Goal: Information Seeking & Learning: Learn about a topic

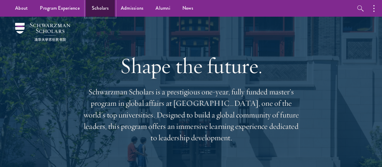
click at [97, 2] on link "Scholars" at bounding box center [100, 8] width 29 height 17
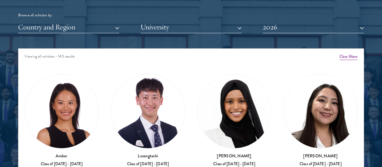
scroll to position [741, 0]
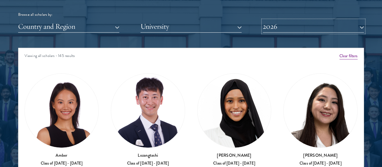
click at [282, 20] on button "2026" at bounding box center [313, 26] width 101 height 12
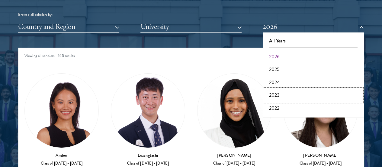
click at [287, 89] on button "2023" at bounding box center [314, 95] width 98 height 13
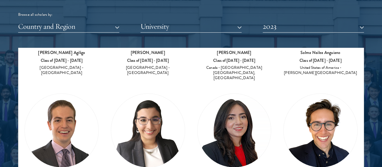
scroll to position [120, 0]
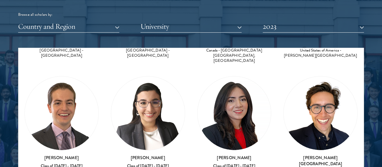
click at [284, 154] on h3 "[PERSON_NAME][GEOGRAPHIC_DATA]" at bounding box center [321, 160] width 74 height 12
click at [281, 20] on button "2023" at bounding box center [313, 26] width 101 height 12
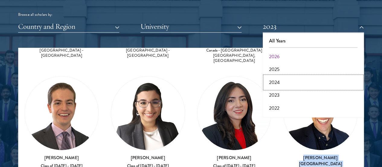
click at [282, 76] on button "2024" at bounding box center [314, 82] width 98 height 13
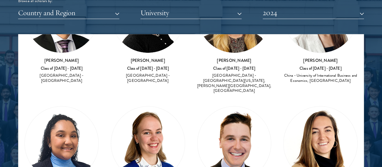
scroll to position [205, 0]
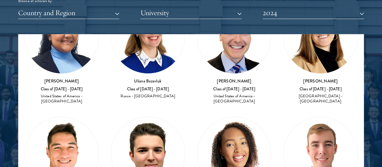
scroll to position [319, 0]
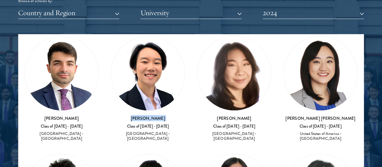
scroll to position [509, 0]
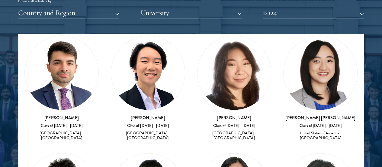
drag, startPoint x: 168, startPoint y: 90, endPoint x: 203, endPoint y: 101, distance: 35.7
drag, startPoint x: 202, startPoint y: 100, endPoint x: 171, endPoint y: 90, distance: 32.6
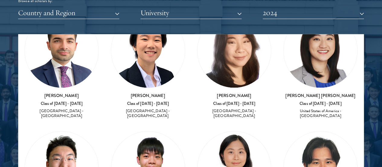
scroll to position [531, 0]
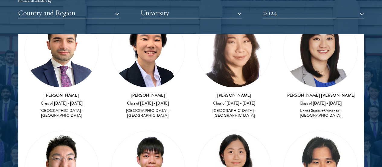
drag, startPoint x: 51, startPoint y: 66, endPoint x: 91, endPoint y: 77, distance: 41.4
drag, startPoint x: 50, startPoint y: 70, endPoint x: 91, endPoint y: 78, distance: 41.2
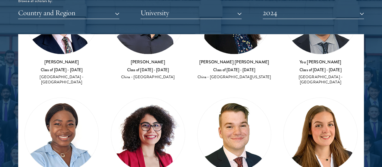
scroll to position [682, 0]
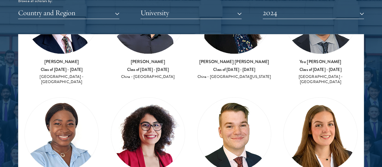
drag, startPoint x: 107, startPoint y: 123, endPoint x: 151, endPoint y: 125, distance: 44.8
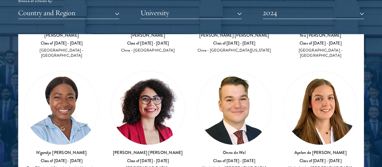
scroll to position [709, 0]
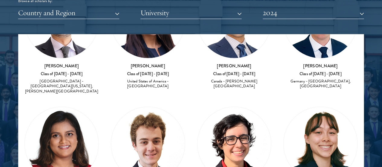
scroll to position [912, 0]
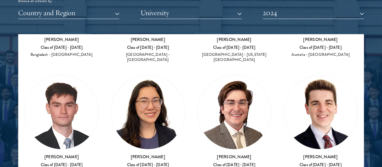
scroll to position [1055, 0]
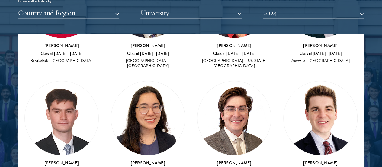
drag, startPoint x: 291, startPoint y: 57, endPoint x: 321, endPoint y: 58, distance: 29.3
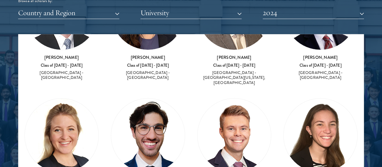
scroll to position [1160, 0]
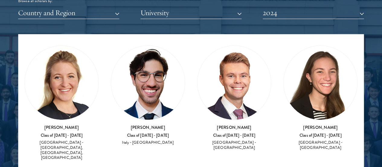
scroll to position [1213, 0]
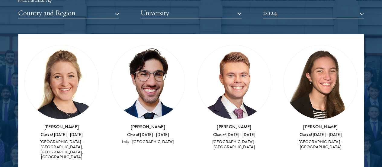
drag, startPoint x: 233, startPoint y: 99, endPoint x: 261, endPoint y: 98, distance: 27.2
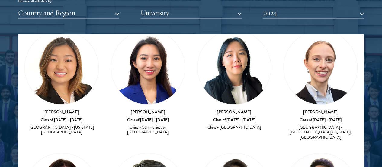
scroll to position [1510, 0]
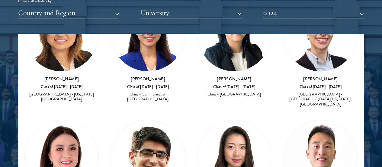
drag, startPoint x: 168, startPoint y: 115, endPoint x: 211, endPoint y: 115, distance: 42.9
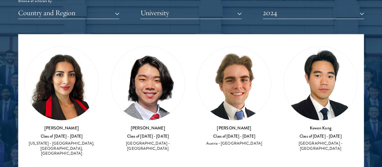
scroll to position [1943, 0]
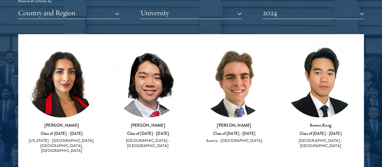
drag, startPoint x: 87, startPoint y: 88, endPoint x: 56, endPoint y: 87, distance: 31.5
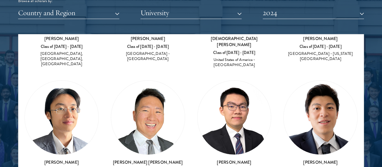
scroll to position [2152, 0]
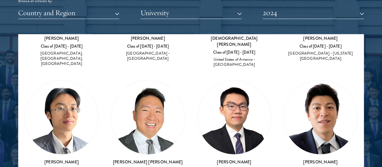
drag, startPoint x: 285, startPoint y: 83, endPoint x: 324, endPoint y: 82, distance: 38.7
drag, startPoint x: 311, startPoint y: 100, endPoint x: 296, endPoint y: 112, distance: 18.6
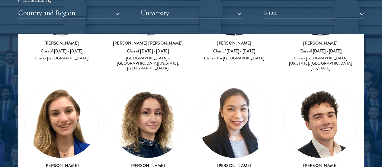
scroll to position [2279, 0]
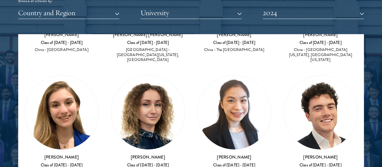
drag, startPoint x: 233, startPoint y: 66, endPoint x: 264, endPoint y: 63, distance: 31.3
drag, startPoint x: 262, startPoint y: 64, endPoint x: 232, endPoint y: 64, distance: 29.6
